Goal: Transaction & Acquisition: Purchase product/service

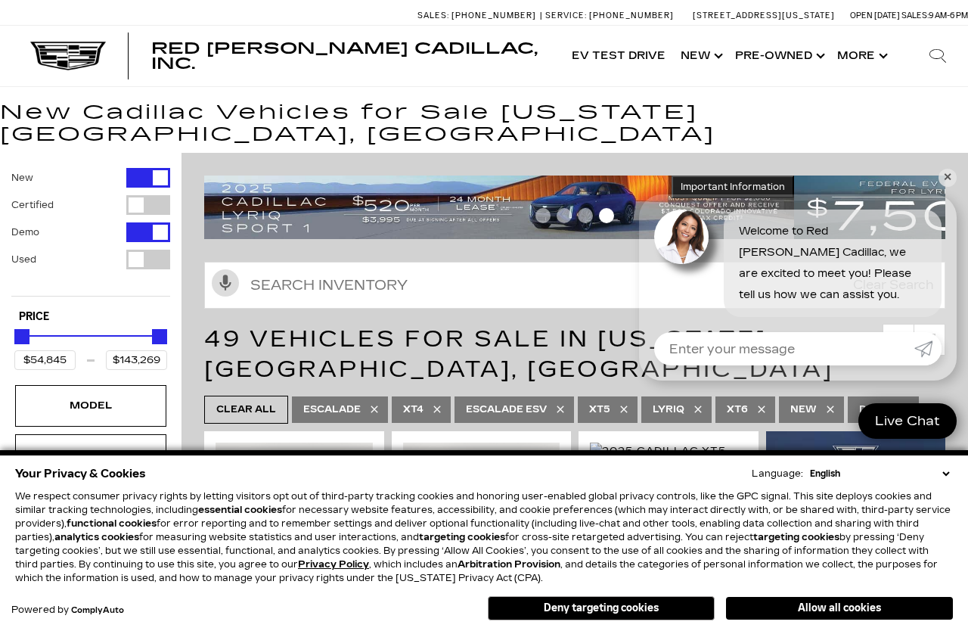
click at [551, 614] on button "Deny targeting cookies" at bounding box center [601, 608] width 227 height 24
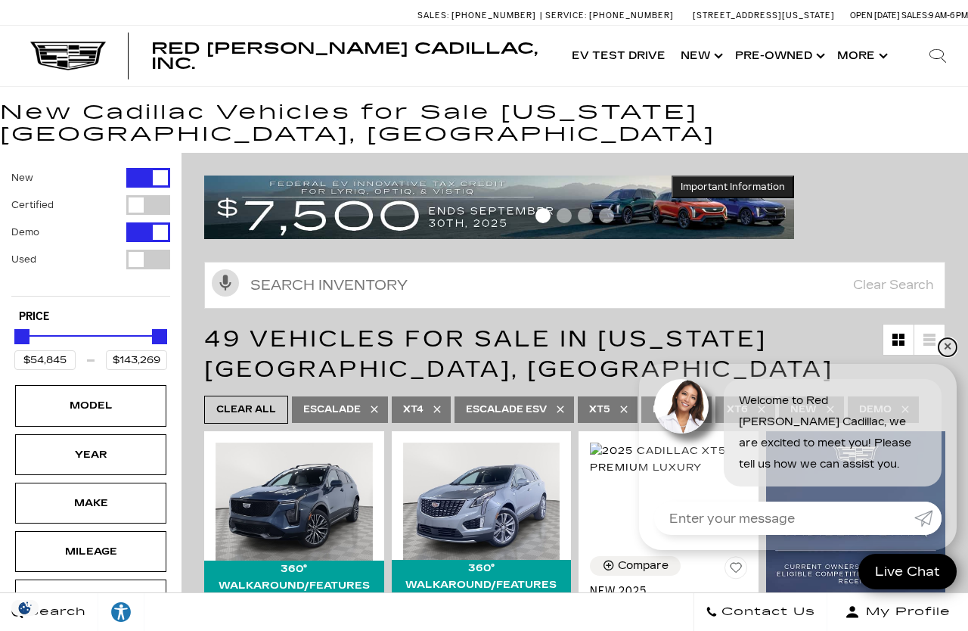
click at [955, 348] on link "✕" at bounding box center [948, 347] width 18 height 18
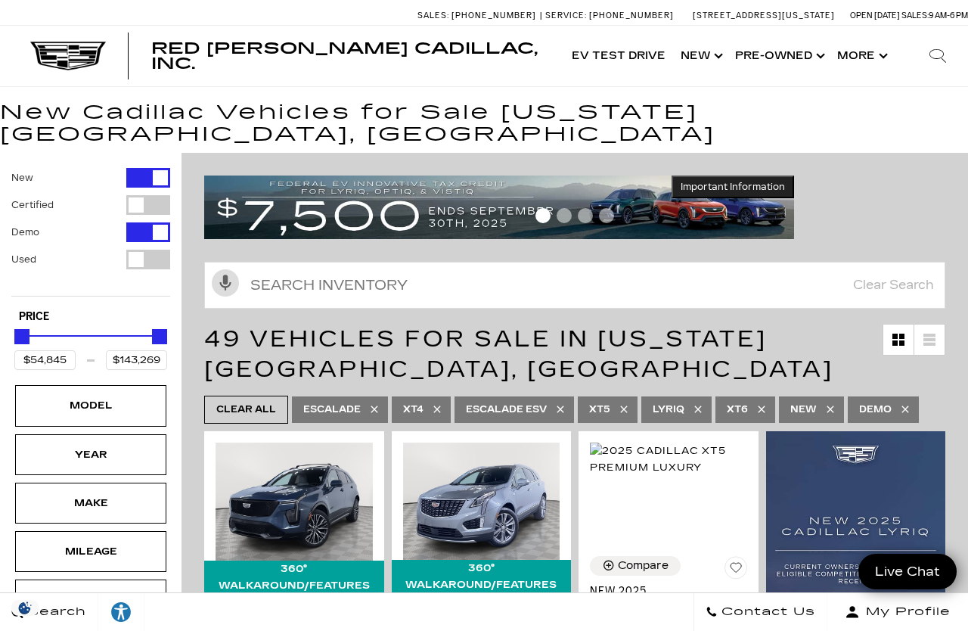
click at [788, 57] on link "Show Pre-Owned" at bounding box center [779, 56] width 102 height 61
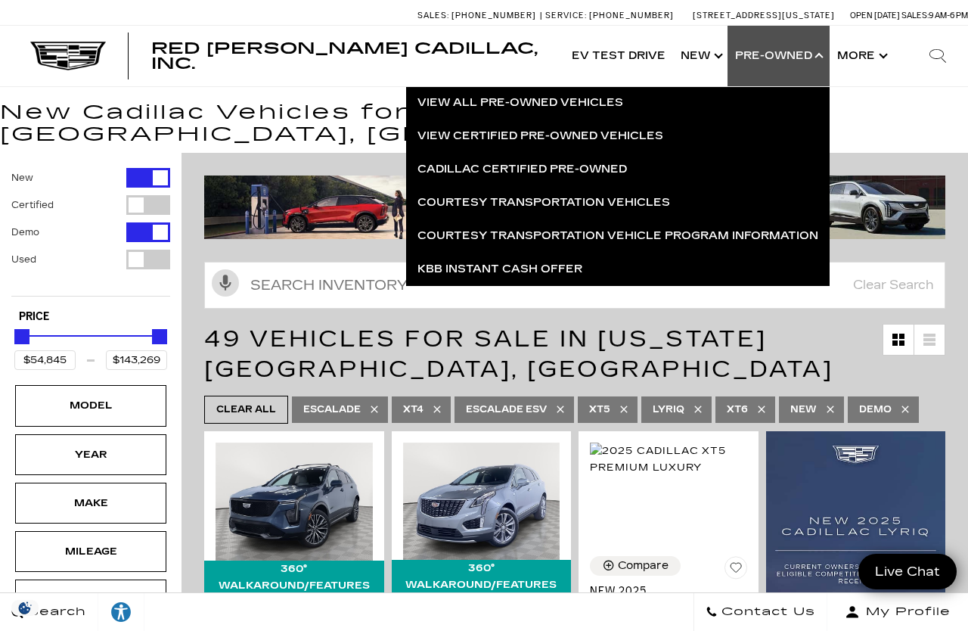
click at [542, 110] on link "View All Pre-Owned Vehicles" at bounding box center [618, 102] width 424 height 33
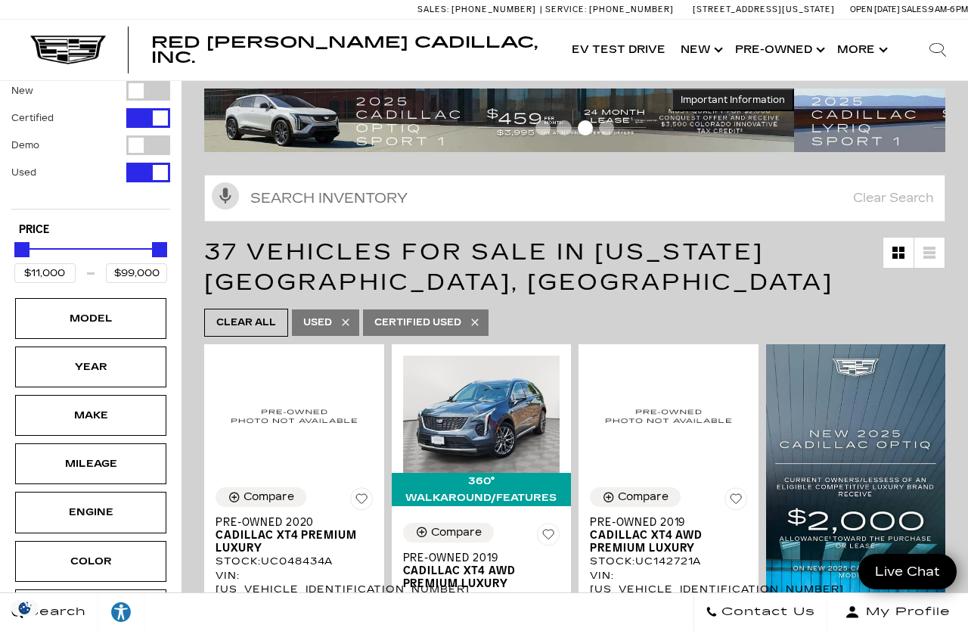
click at [59, 411] on div "Make" at bounding box center [91, 415] width 76 height 17
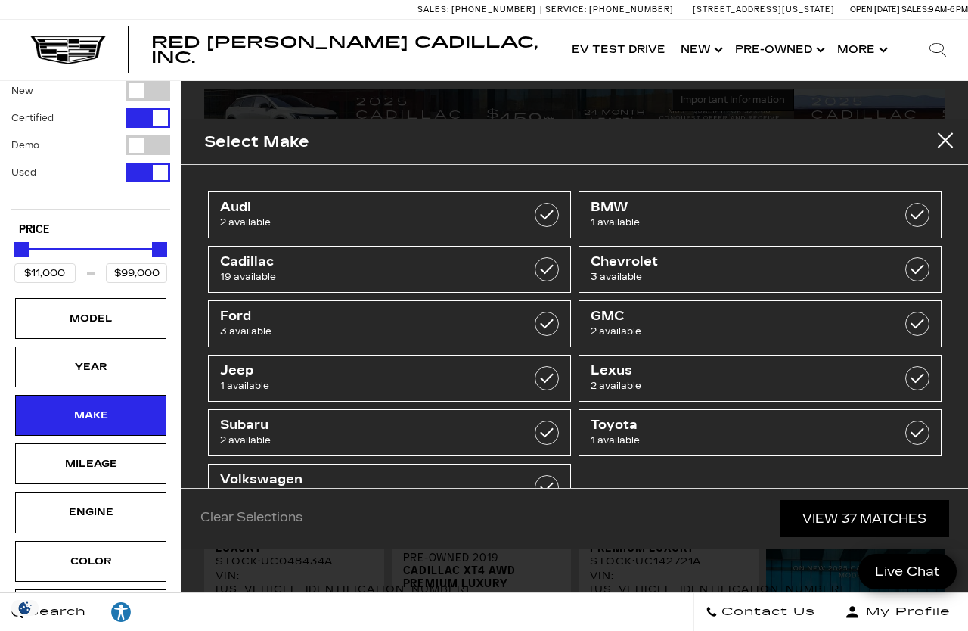
click at [685, 433] on span "1 available" at bounding box center [735, 440] width 288 height 15
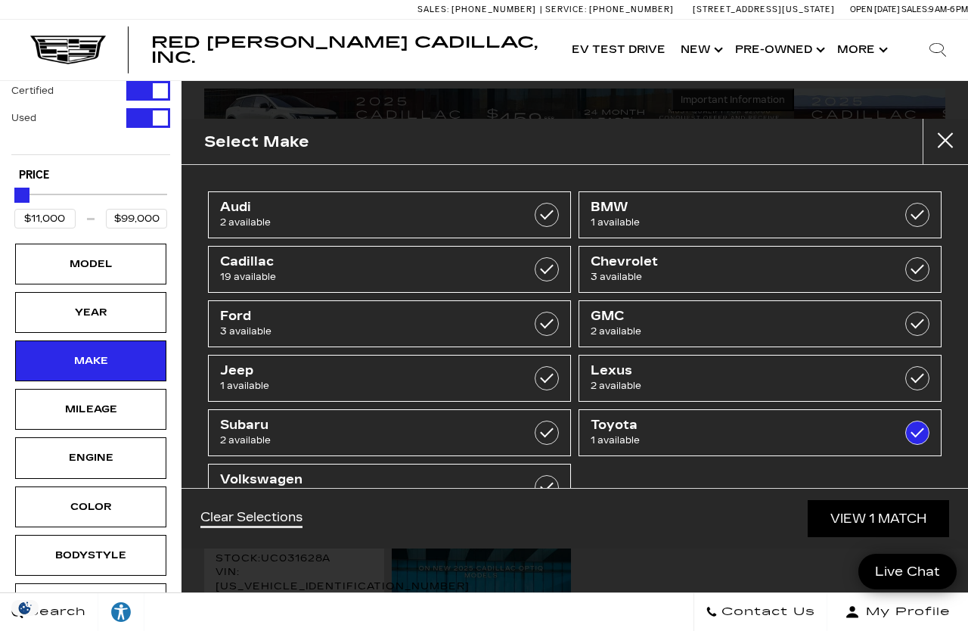
type input "$26,500"
checkbox input "true"
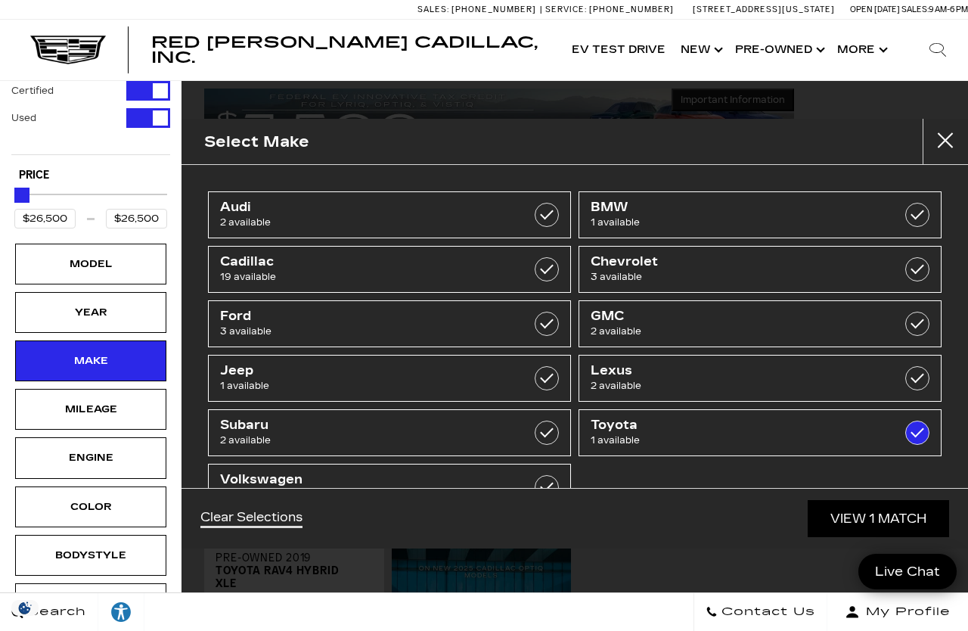
click at [827, 537] on link "View 1 Match" at bounding box center [878, 518] width 141 height 37
